Goal: Obtain resource: Download file/media

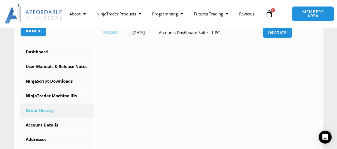
scroll to position [135, 0]
click at [49, 80] on link "NinjaScript Downloads" at bounding box center [57, 81] width 74 height 14
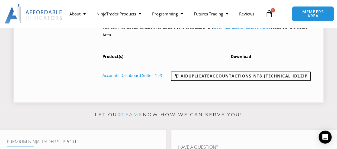
scroll to position [325, 0]
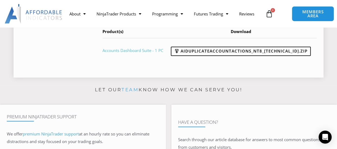
click at [138, 51] on link "Accounts Dashboard Suite - 1 PC" at bounding box center [132, 50] width 61 height 5
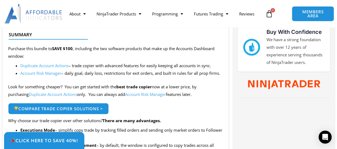
scroll to position [244, 0]
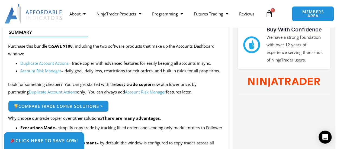
click at [52, 70] on link "Account Risk Manager" at bounding box center [40, 70] width 41 height 5
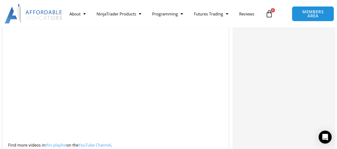
scroll to position [596, 0]
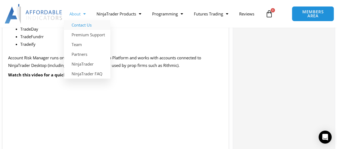
click at [79, 25] on link "Contact Us" at bounding box center [87, 25] width 46 height 10
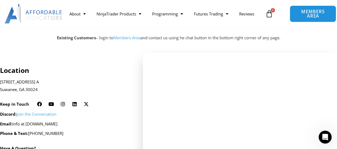
click at [302, 13] on span "MEMBERS AREA" at bounding box center [312, 13] width 34 height 9
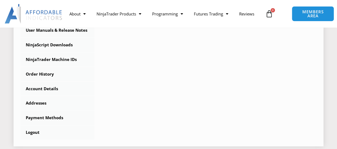
scroll to position [190, 0]
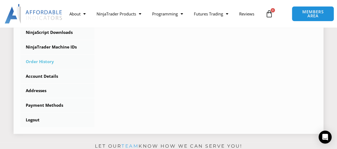
click at [45, 61] on link "Order History" at bounding box center [57, 62] width 74 height 14
